Goal: Information Seeking & Learning: Learn about a topic

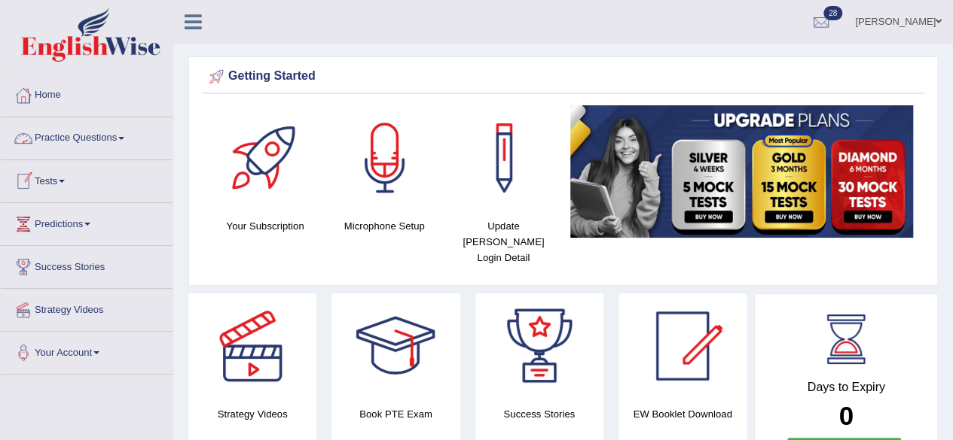
click at [125, 141] on link "Practice Questions" at bounding box center [87, 136] width 172 height 38
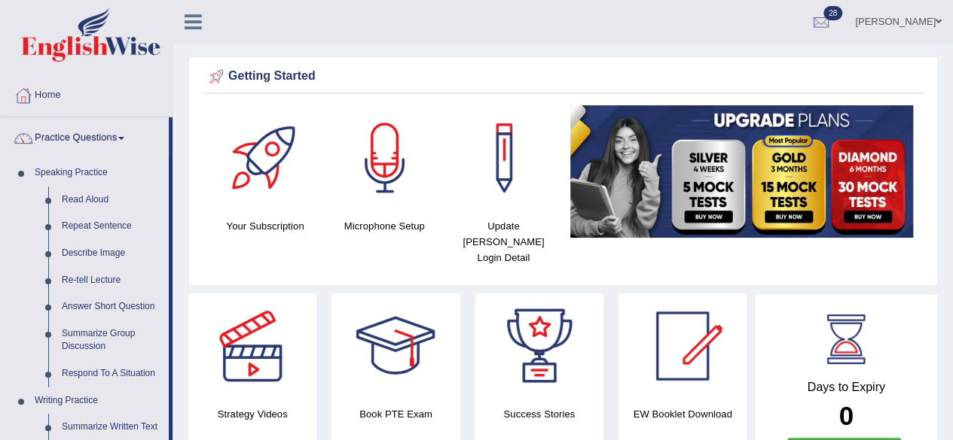
drag, startPoint x: 169, startPoint y: 260, endPoint x: 171, endPoint y: 325, distance: 64.8
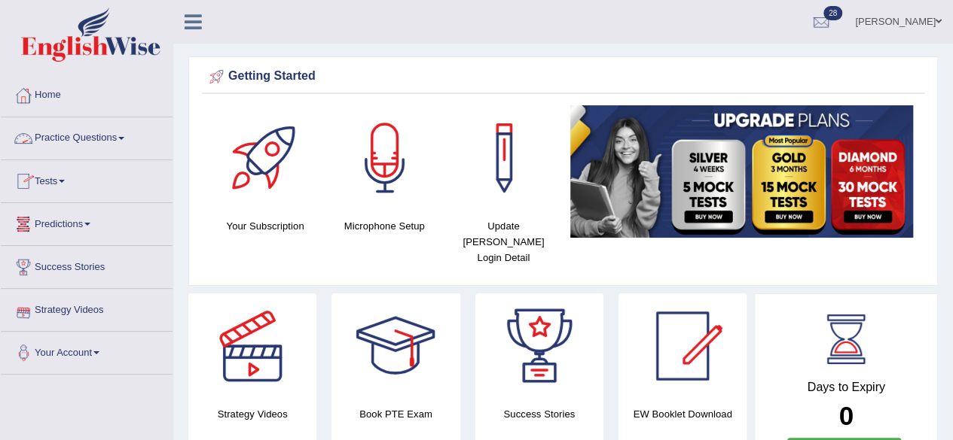
click at [124, 137] on span at bounding box center [121, 138] width 6 height 3
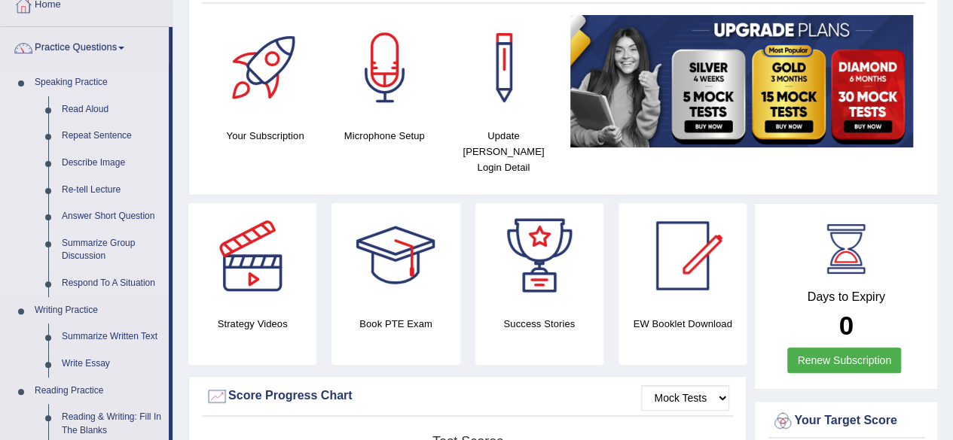
scroll to position [120, 0]
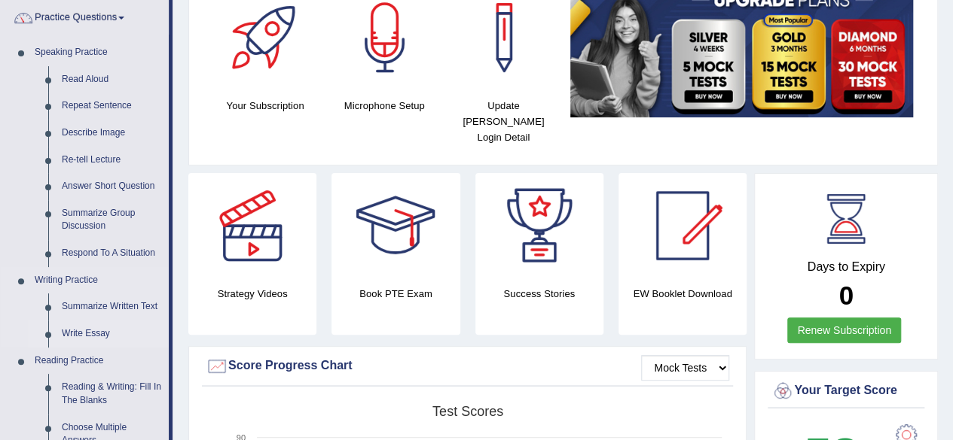
click at [98, 331] on link "Write Essay" at bounding box center [112, 334] width 114 height 27
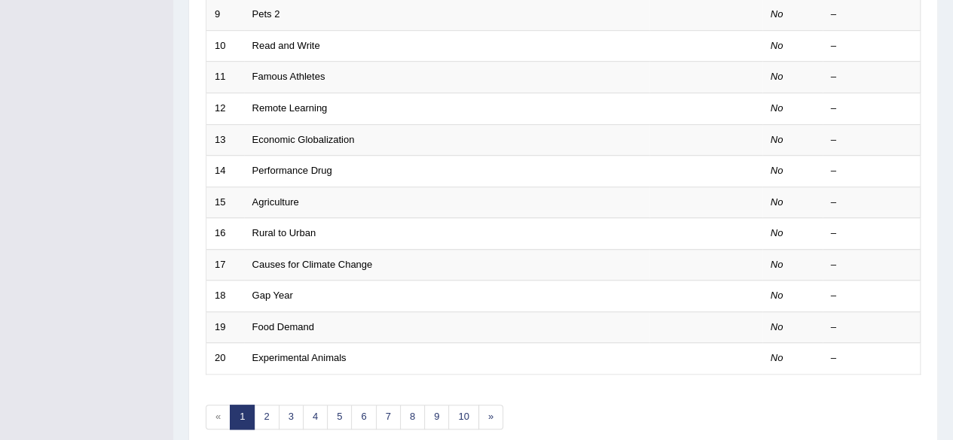
scroll to position [512, 0]
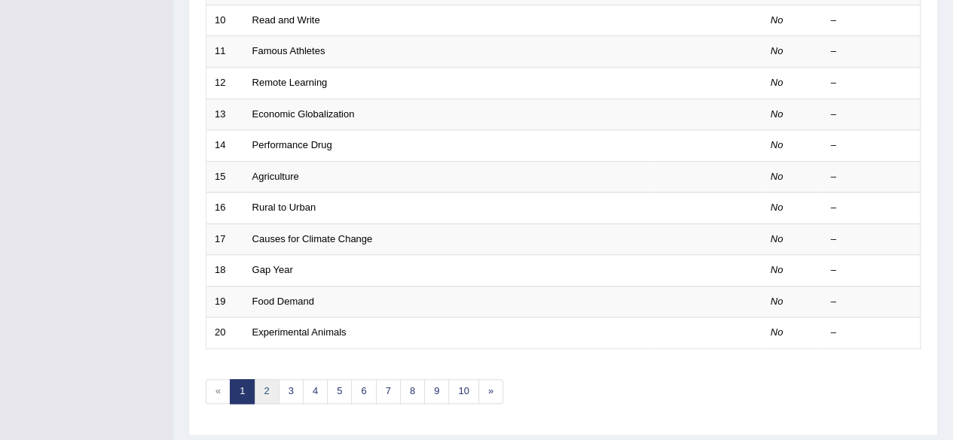
click at [264, 392] on link "2" at bounding box center [266, 391] width 25 height 25
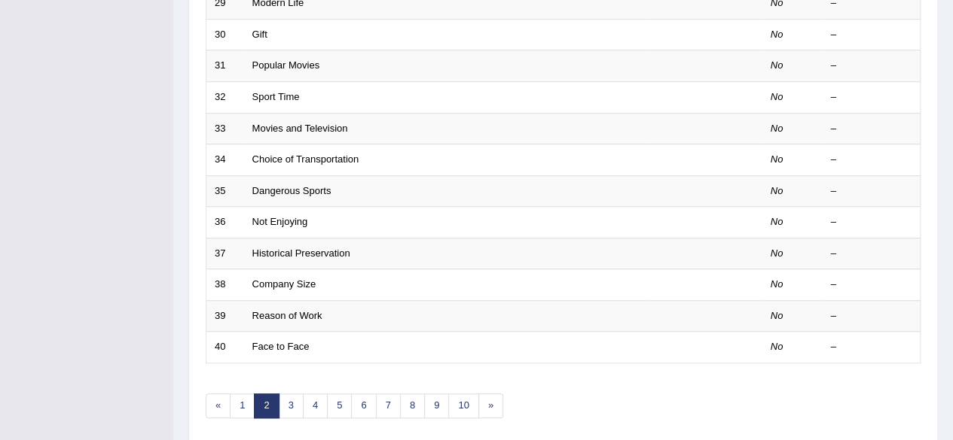
scroll to position [549, 0]
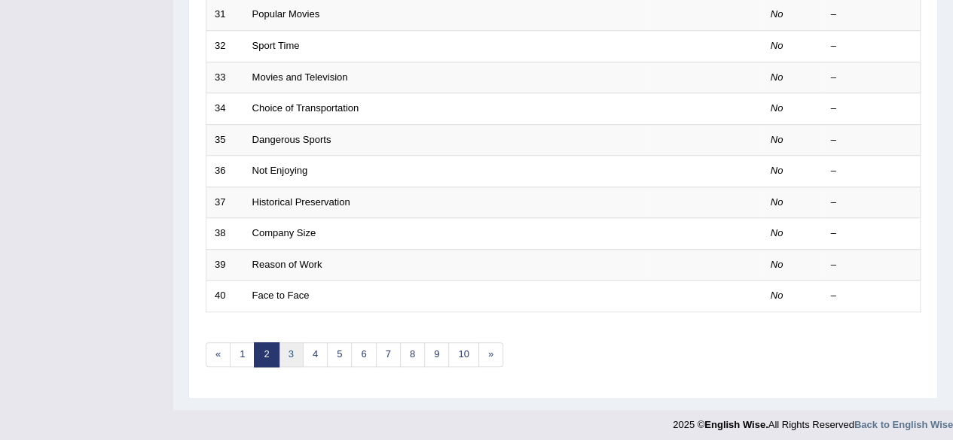
click at [289, 347] on link "3" at bounding box center [291, 355] width 25 height 25
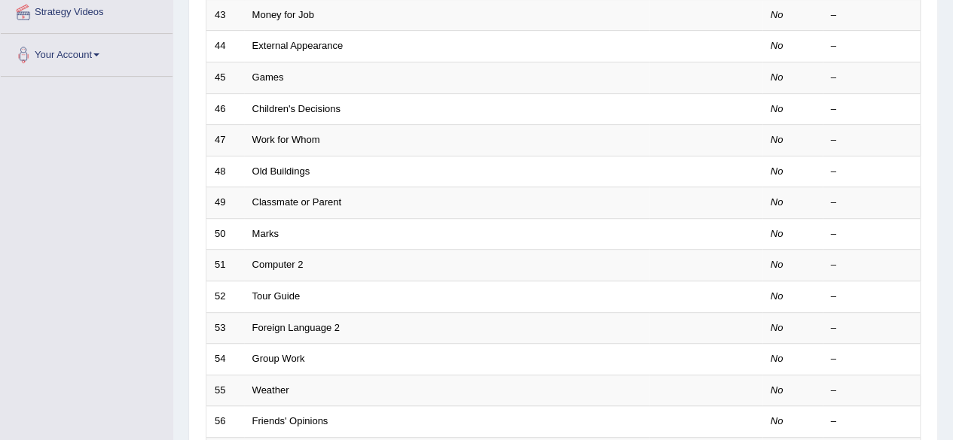
scroll to position [301, 0]
